Goal: Information Seeking & Learning: Learn about a topic

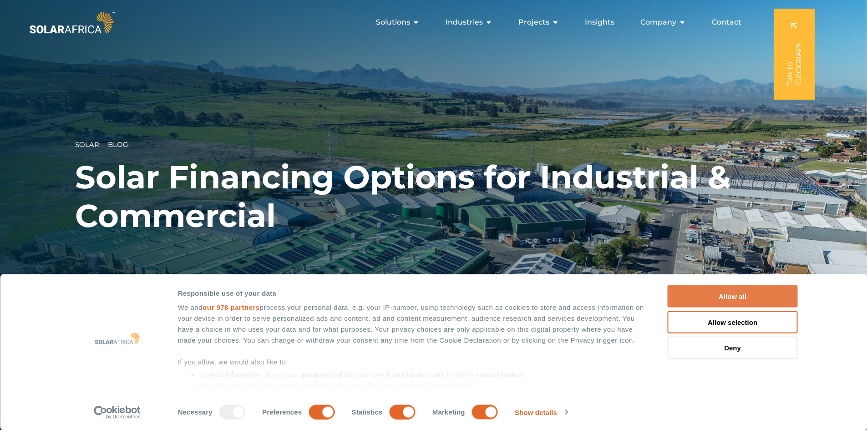
click at [717, 299] on button "Allow all" at bounding box center [732, 296] width 130 height 22
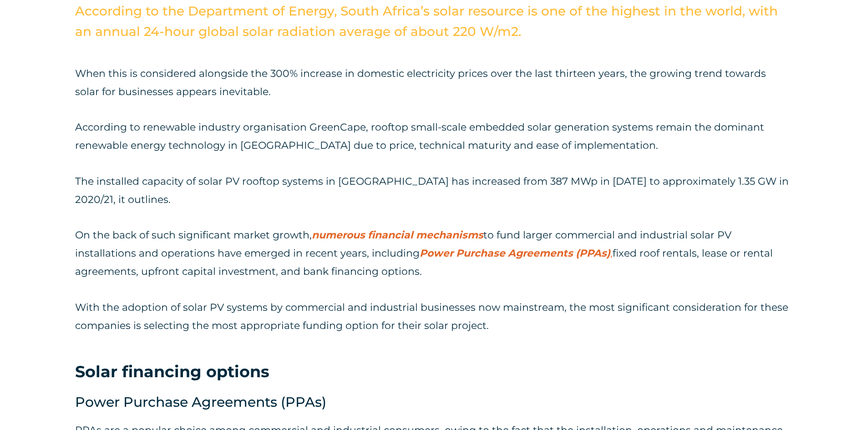
scroll to position [773, 0]
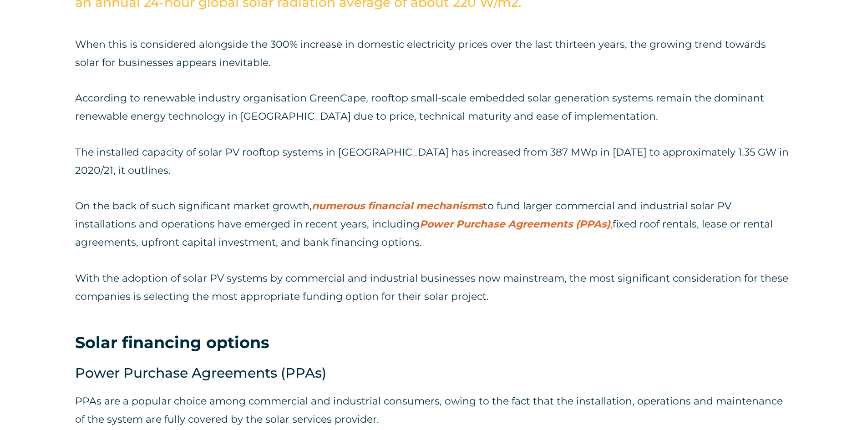
drag, startPoint x: 616, startPoint y: 225, endPoint x: 451, endPoint y: 244, distance: 165.8
click at [451, 244] on p "On the back of such significant market growth, numerous financial mechanisms to…" at bounding box center [433, 224] width 717 height 55
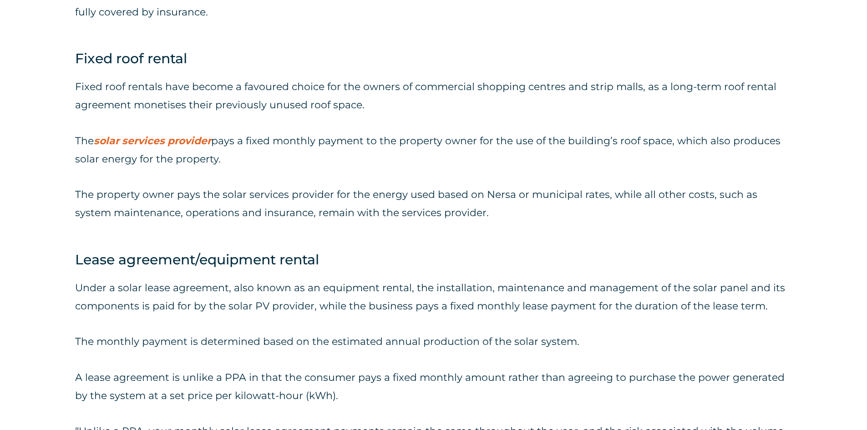
scroll to position [1638, 0]
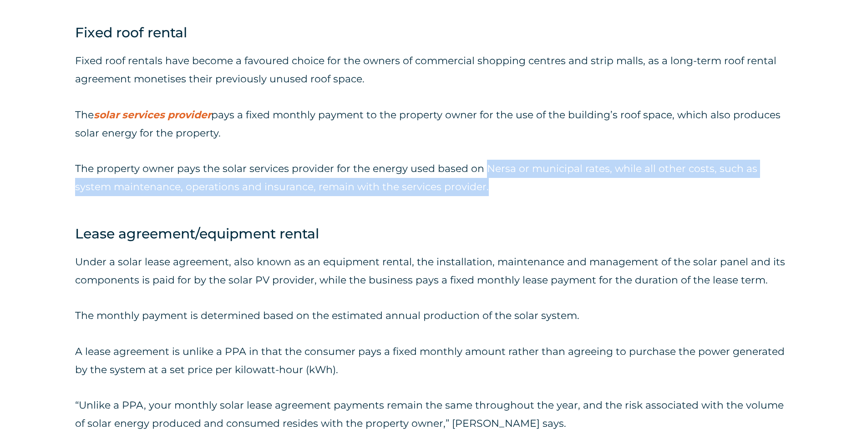
drag, startPoint x: 484, startPoint y: 168, endPoint x: 701, endPoint y: 191, distance: 217.7
click at [701, 191] on p "The property owner pays the solar services provider for the energy used based o…" at bounding box center [433, 178] width 717 height 36
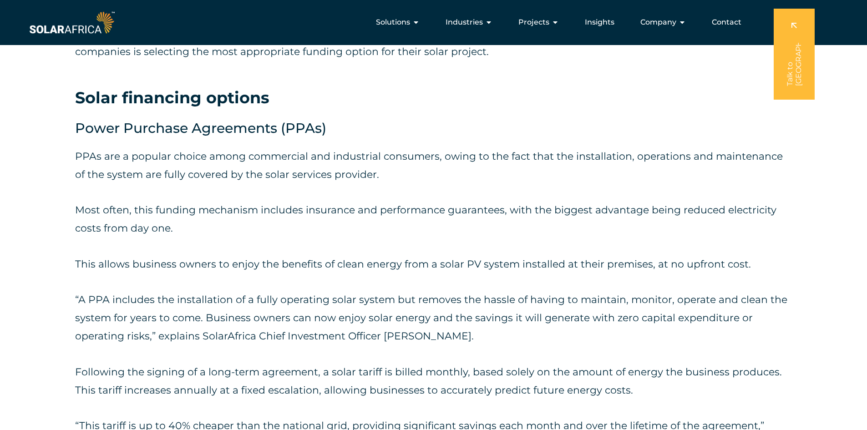
scroll to position [955, 0]
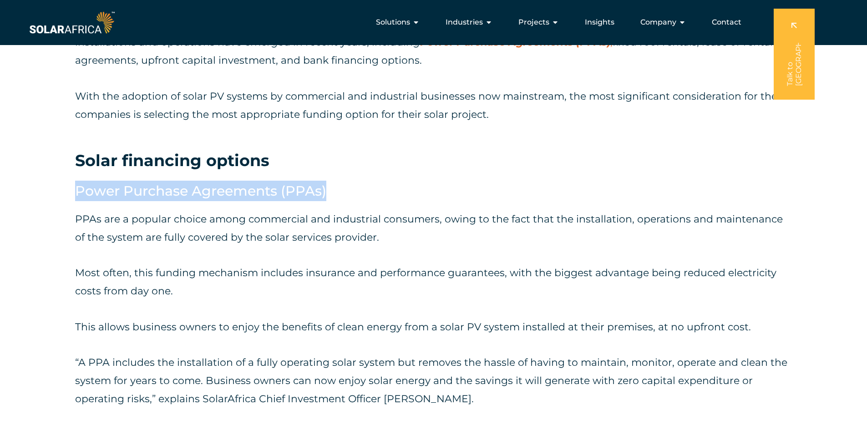
drag, startPoint x: 76, startPoint y: 187, endPoint x: 334, endPoint y: 192, distance: 258.4
click at [334, 192] on h4 "Power Purchase Agreements (PPAs)" at bounding box center [433, 191] width 717 height 20
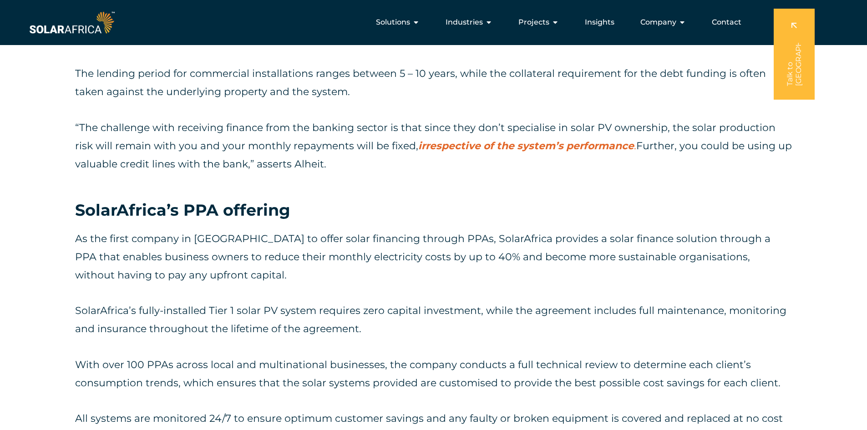
scroll to position [2184, 0]
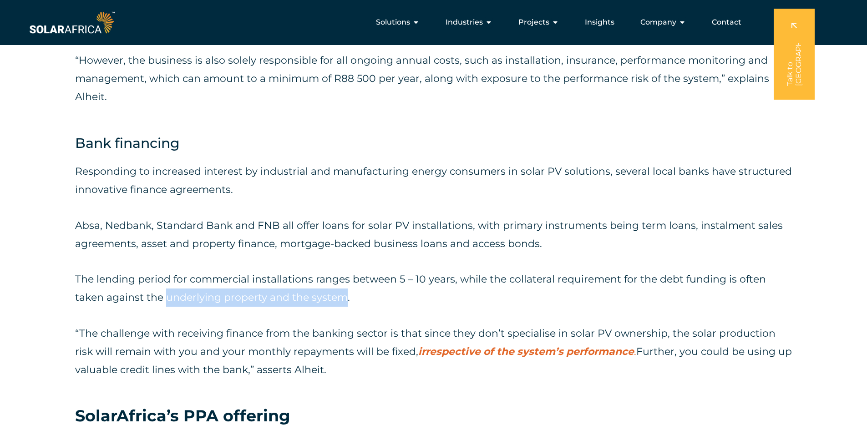
drag, startPoint x: 167, startPoint y: 297, endPoint x: 346, endPoint y: 294, distance: 179.7
click at [346, 294] on p "The lending period for commercial installations ranges between 5 – 10 years, wh…" at bounding box center [433, 288] width 717 height 36
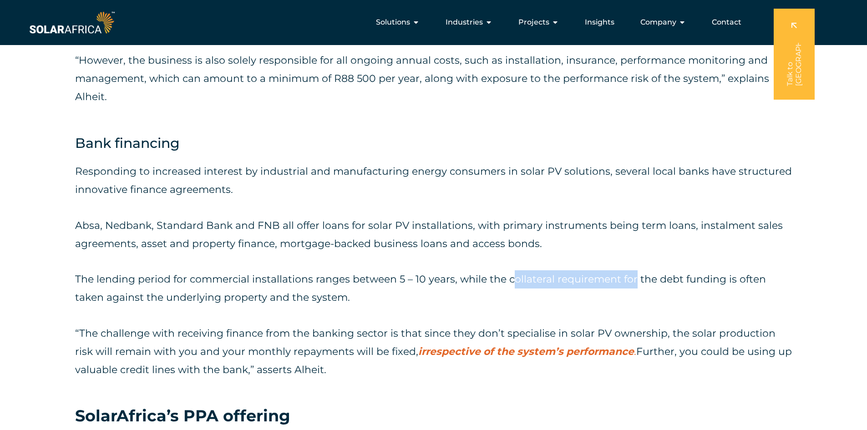
drag, startPoint x: 509, startPoint y: 281, endPoint x: 634, endPoint y: 277, distance: 125.2
click at [634, 277] on p "The lending period for commercial installations ranges between 5 – 10 years, wh…" at bounding box center [433, 288] width 717 height 36
copy p "ollateral requirement for"
